Goal: Task Accomplishment & Management: Manage account settings

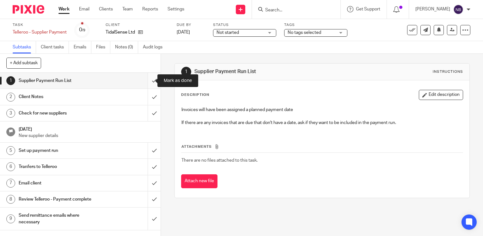
click at [147, 80] on input "submit" at bounding box center [80, 81] width 161 height 16
click at [146, 98] on input "submit" at bounding box center [80, 97] width 161 height 16
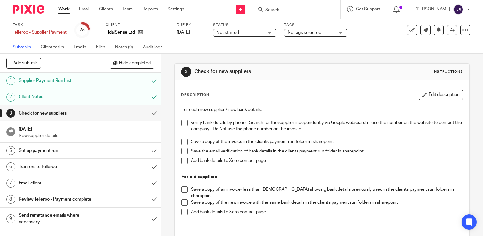
click at [61, 11] on link "Work" at bounding box center [63, 9] width 11 height 6
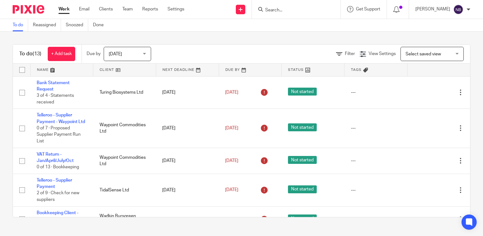
click at [101, 68] on link at bounding box center [124, 70] width 63 height 13
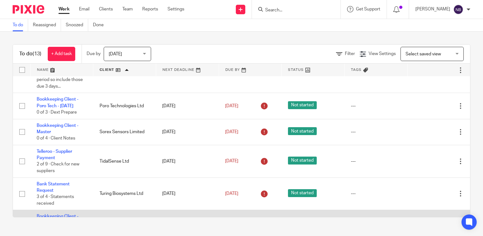
scroll to position [82, 0]
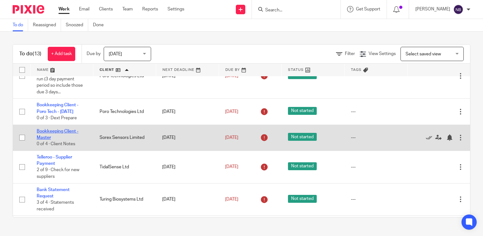
click at [56, 138] on link "Bookkeeping Client - Master" at bounding box center [58, 134] width 42 height 11
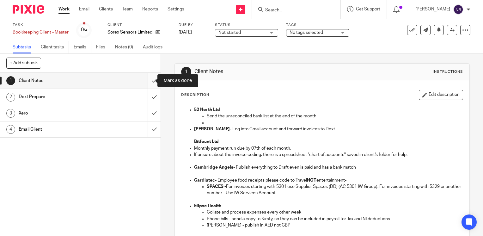
click at [148, 80] on input "submit" at bounding box center [80, 81] width 161 height 16
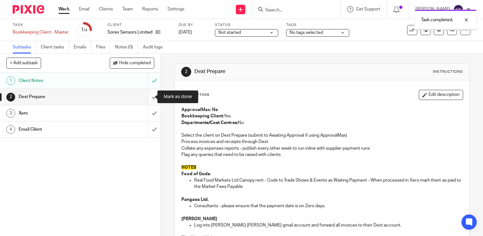
click at [150, 102] on input "submit" at bounding box center [80, 97] width 161 height 16
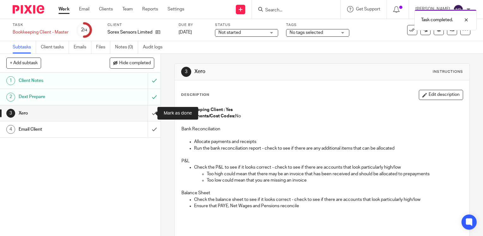
click at [150, 113] on input "submit" at bounding box center [80, 113] width 161 height 16
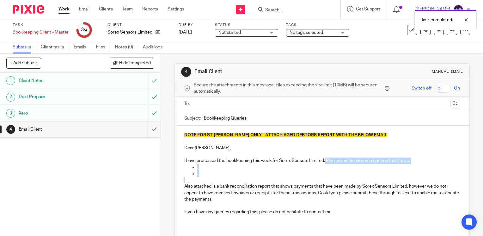
drag, startPoint x: 198, startPoint y: 177, endPoint x: 323, endPoint y: 162, distance: 125.7
click at [323, 162] on div "NOTE FOR ST JOHN ONLY - ATTACH AGED DEBTORS REPORT WITH THE BELOW EMAIL Dear An…" at bounding box center [322, 175] width 294 height 101
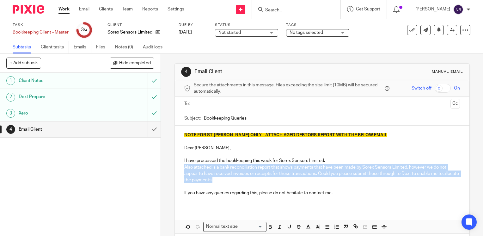
drag, startPoint x: 223, startPoint y: 181, endPoint x: 182, endPoint y: 169, distance: 42.5
click at [184, 169] on p "Also attached is a bank reconciliation report that shows payments that have bee…" at bounding box center [322, 173] width 276 height 19
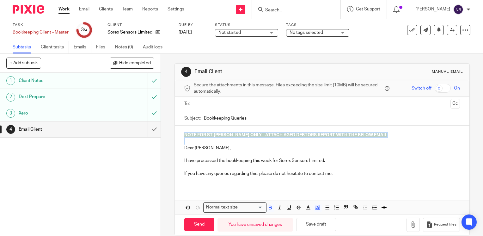
drag, startPoint x: 182, startPoint y: 140, endPoint x: 179, endPoint y: 135, distance: 5.5
click at [179, 135] on div "NOTE FOR ST JOHN ONLY - ATTACH AGED DEBTORS REPORT WITH THE BELOW EMAIL Dear An…" at bounding box center [322, 156] width 294 height 62
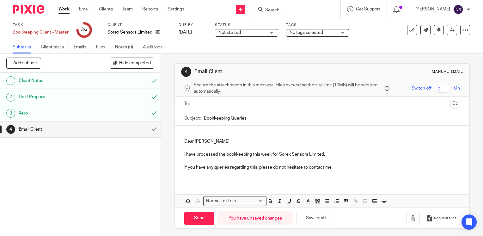
click at [203, 97] on div at bounding box center [322, 104] width 256 height 14
click at [203, 101] on input "text" at bounding box center [322, 103] width 252 height 7
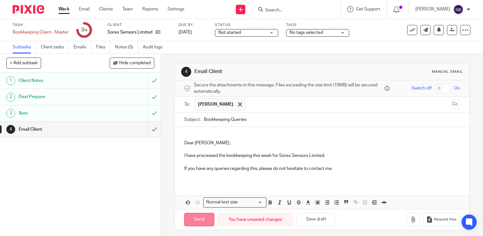
click at [185, 221] on input "Send" at bounding box center [199, 220] width 30 height 14
type input "Sent"
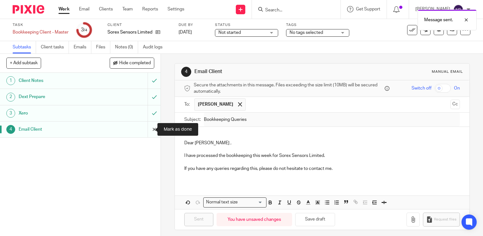
click at [148, 129] on input "submit" at bounding box center [80, 129] width 161 height 16
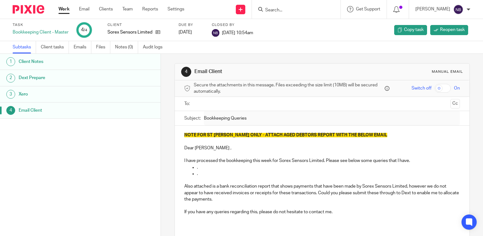
click at [61, 9] on link "Work" at bounding box center [63, 9] width 11 height 6
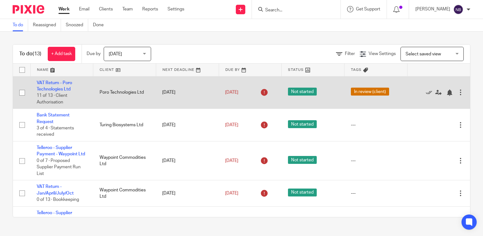
click at [49, 92] on td "VAT Return - Poro Technologies Ltd 11 of 13 · Client Authorisation" at bounding box center [61, 92] width 63 height 33
click at [52, 89] on link "VAT Return - Poro Technologies Ltd" at bounding box center [54, 86] width 35 height 11
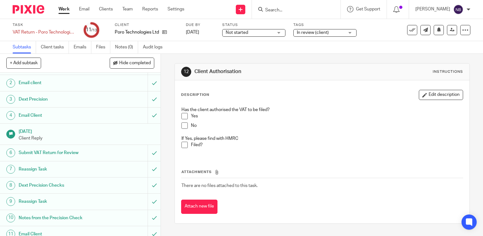
scroll to position [52, 0]
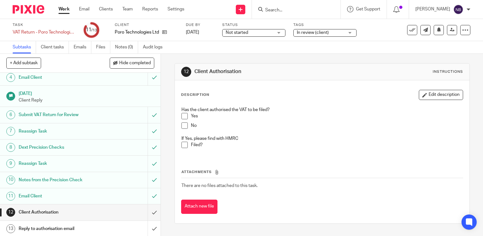
click at [87, 184] on h1 "Notes from the Precision Check" at bounding box center [60, 179] width 82 height 9
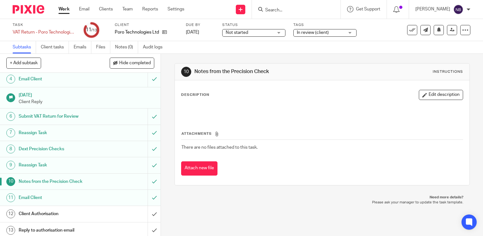
scroll to position [52, 0]
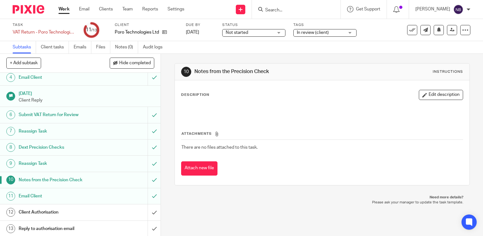
click at [78, 207] on h1 "Client Authorisation" at bounding box center [60, 211] width 82 height 9
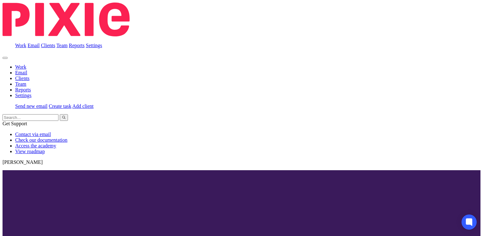
scroll to position [52, 0]
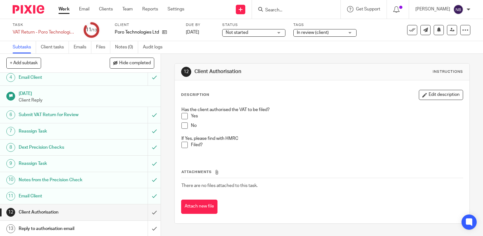
click at [86, 195] on h1 "Email Client" at bounding box center [60, 195] width 82 height 9
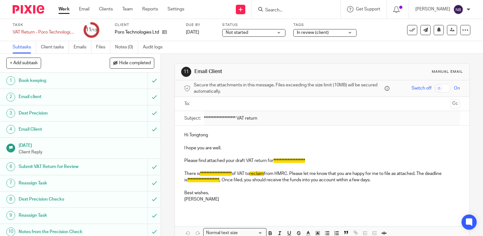
click at [271, 161] on p "**********" at bounding box center [322, 160] width 276 height 6
click at [197, 172] on p "**********" at bounding box center [322, 176] width 276 height 13
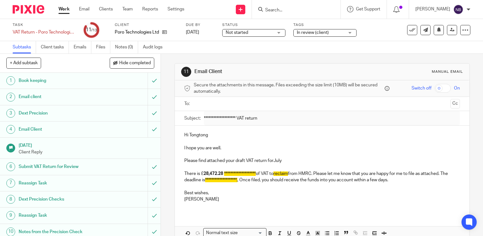
click at [221, 172] on strong "28,472.28" at bounding box center [213, 173] width 20 height 4
click at [204, 172] on strong "2£8,472.28" at bounding box center [214, 173] width 22 height 4
copy strong "£"
click at [203, 174] on strong "2£8,472.28" at bounding box center [214, 173] width 22 height 4
click at [201, 173] on p "**********" at bounding box center [322, 176] width 276 height 13
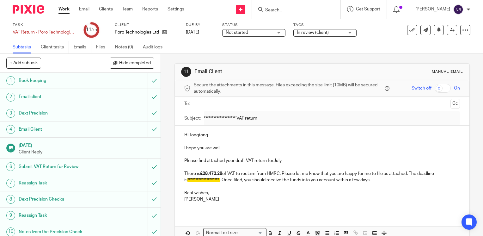
click at [439, 173] on p "**********" at bounding box center [322, 176] width 276 height 13
drag, startPoint x: 350, startPoint y: 180, endPoint x: 179, endPoint y: 159, distance: 173.2
click at [179, 159] on div "Hi Tongtong I hope you are well. Please find attached your draft VAT return for…" at bounding box center [322, 169] width 294 height 88
copy div "Please find attached your draft VAT return forJuly There is £28,472.28 of VAT t…"
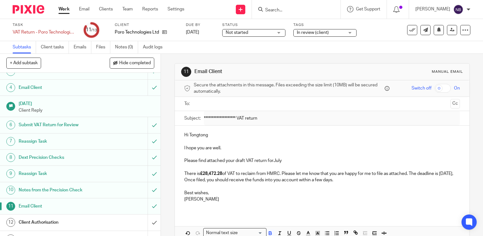
scroll to position [52, 0]
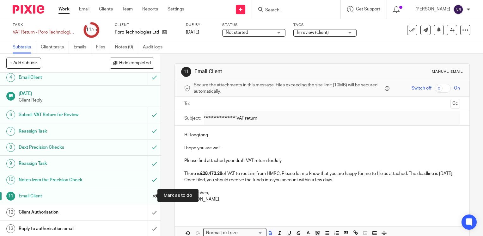
click at [147, 195] on input "submit" at bounding box center [80, 196] width 161 height 16
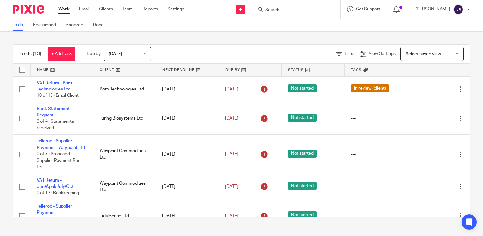
click at [97, 69] on link at bounding box center [124, 70] width 63 height 13
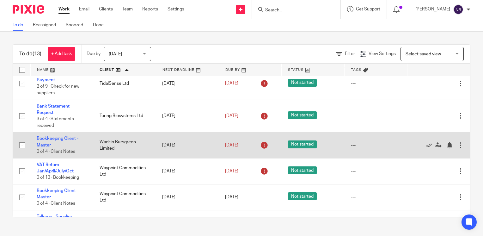
scroll to position [168, 0]
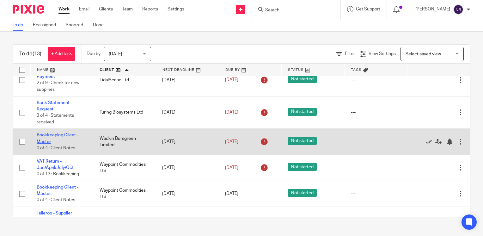
click at [61, 143] on link "Bookkeeping Client - Master" at bounding box center [58, 138] width 42 height 11
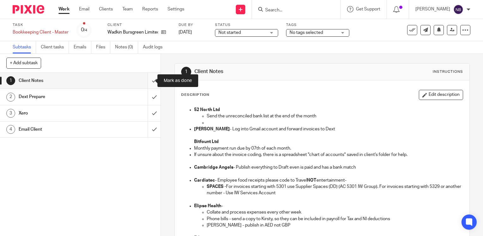
click at [148, 84] on input "submit" at bounding box center [80, 81] width 161 height 16
click at [149, 97] on input "submit" at bounding box center [80, 97] width 161 height 16
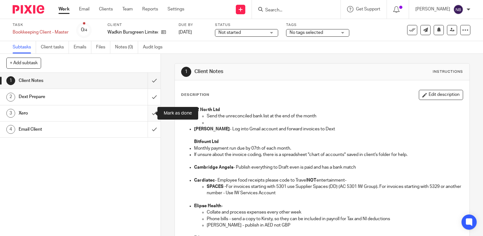
click at [149, 116] on input "submit" at bounding box center [80, 113] width 161 height 16
click at [149, 126] on input "submit" at bounding box center [80, 129] width 161 height 16
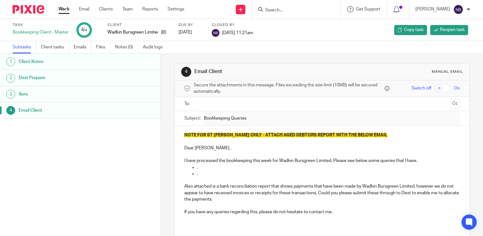
click at [63, 7] on link "Work" at bounding box center [63, 9] width 11 height 6
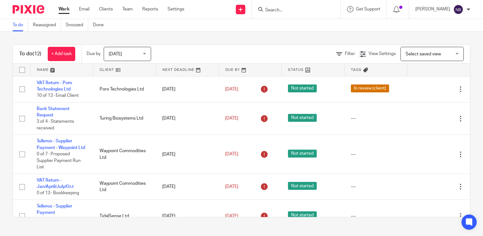
click at [110, 68] on link at bounding box center [124, 70] width 63 height 13
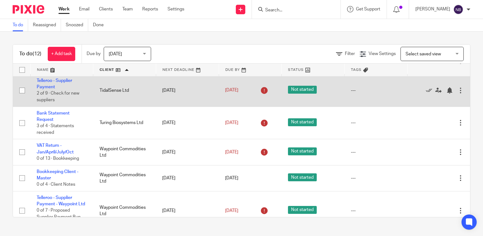
scroll to position [190, 0]
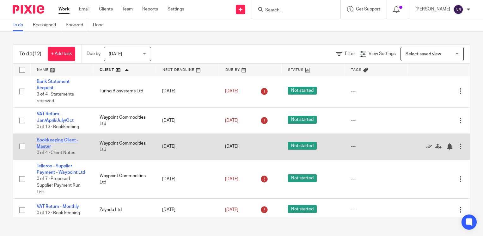
click at [59, 149] on link "Bookkeeping Client - Master" at bounding box center [58, 143] width 42 height 11
